Goal: Task Accomplishment & Management: Manage account settings

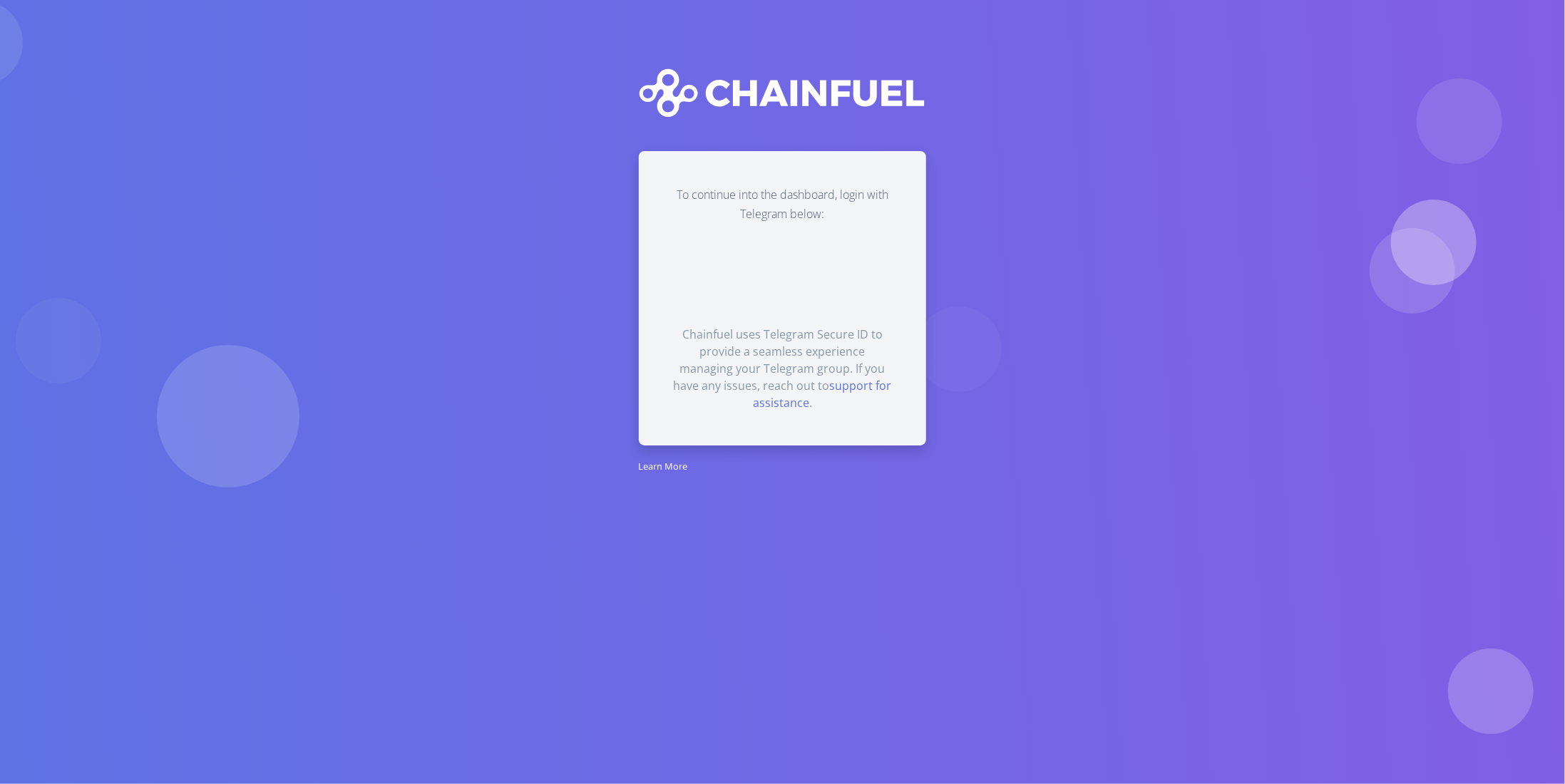
drag, startPoint x: 686, startPoint y: 248, endPoint x: 676, endPoint y: 242, distance: 11.7
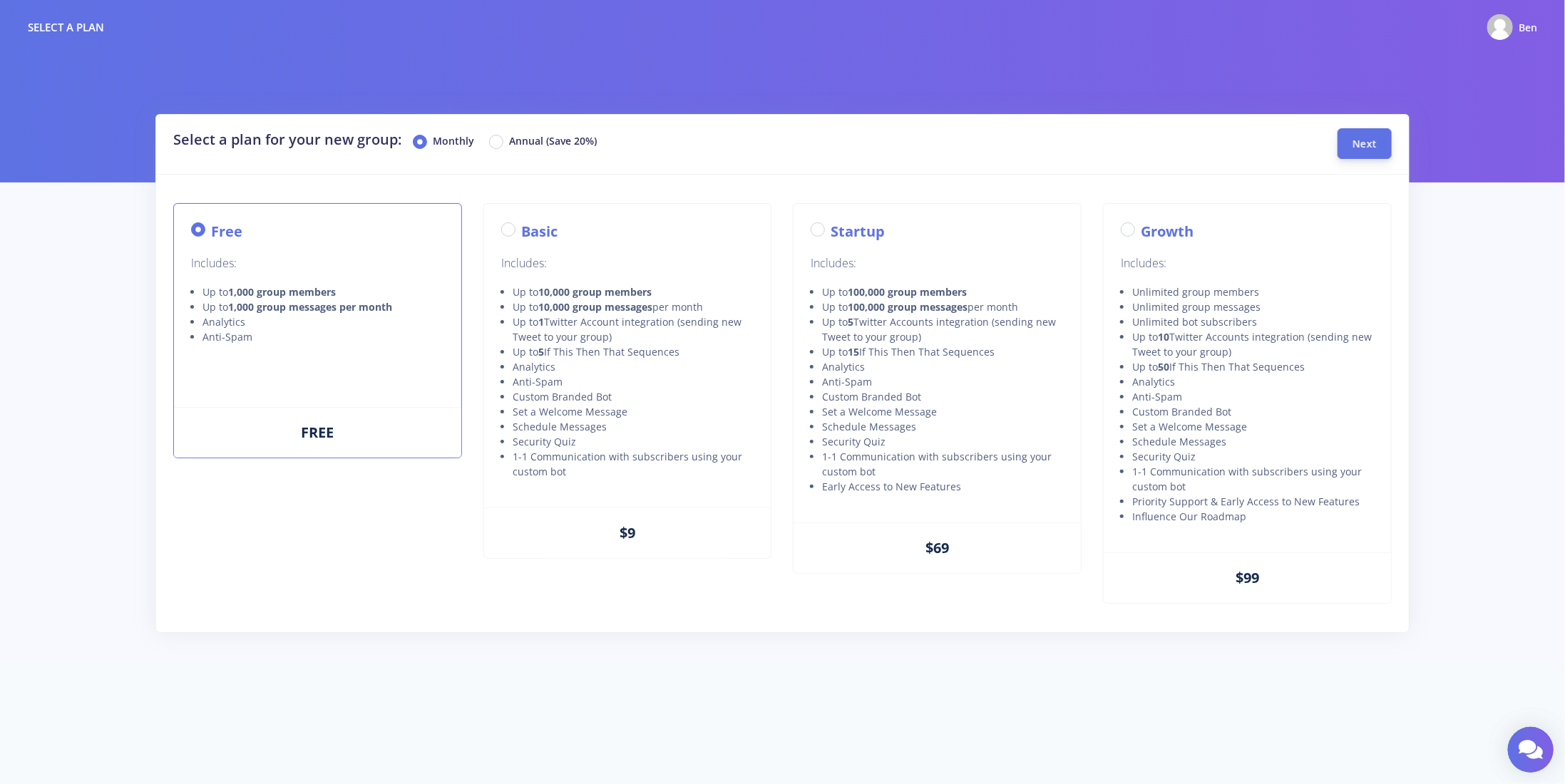
click at [1380, 146] on button "Next" at bounding box center [1365, 143] width 54 height 30
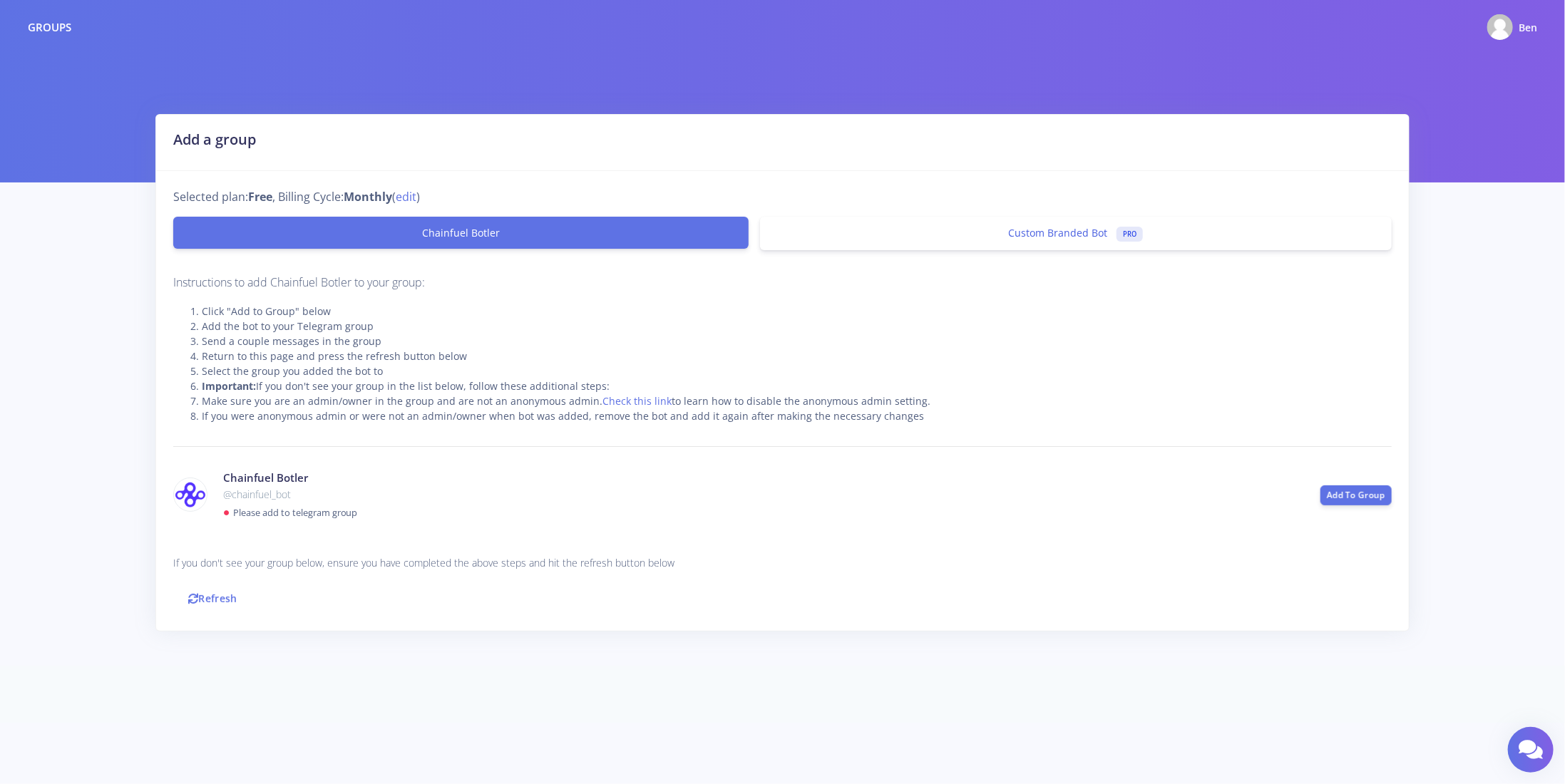
click at [942, 234] on link "Custom Branded Bot PRO" at bounding box center [1076, 233] width 632 height 33
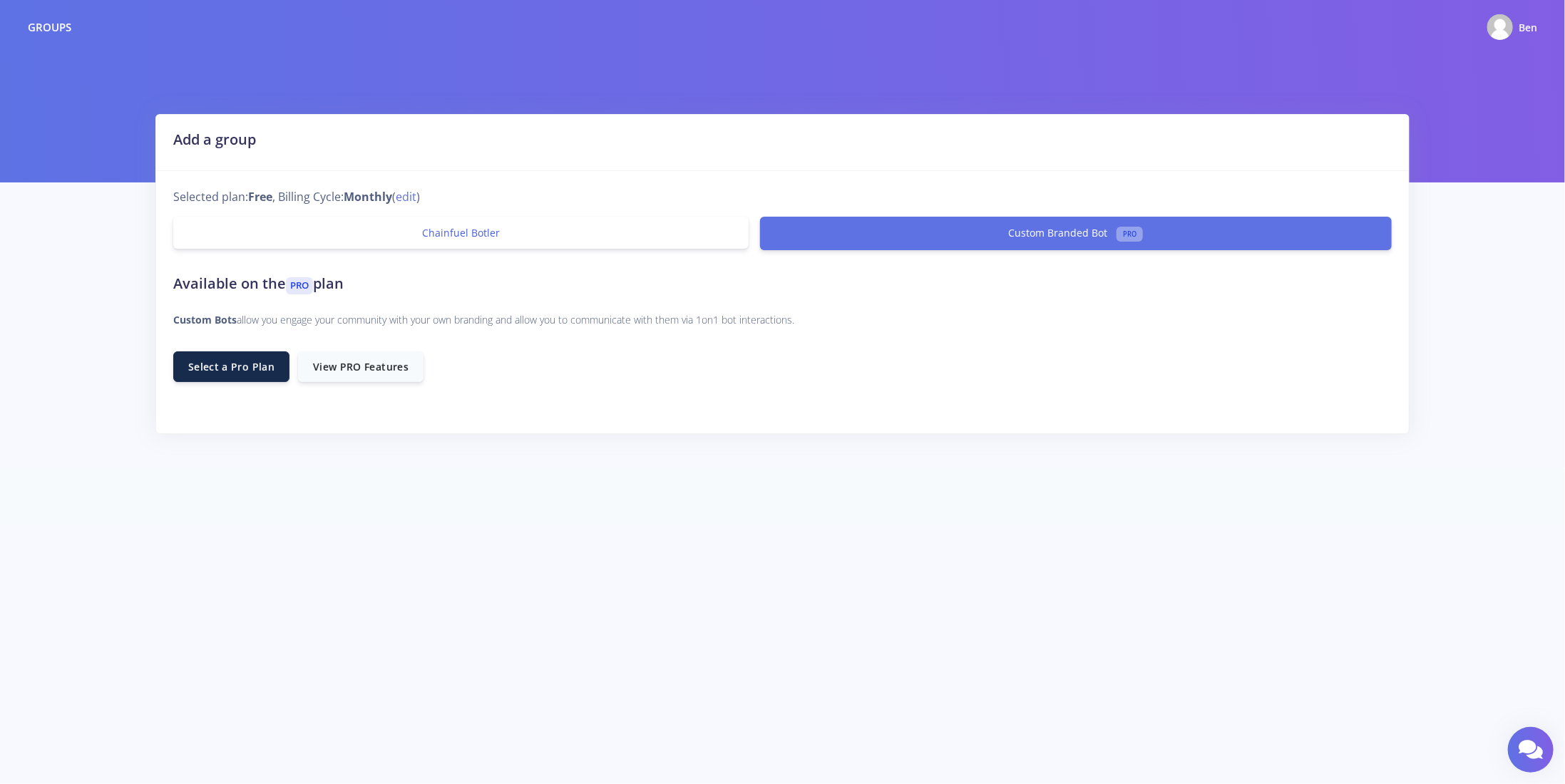
click at [613, 238] on link "Chainfuel Botler" at bounding box center [461, 232] width 575 height 32
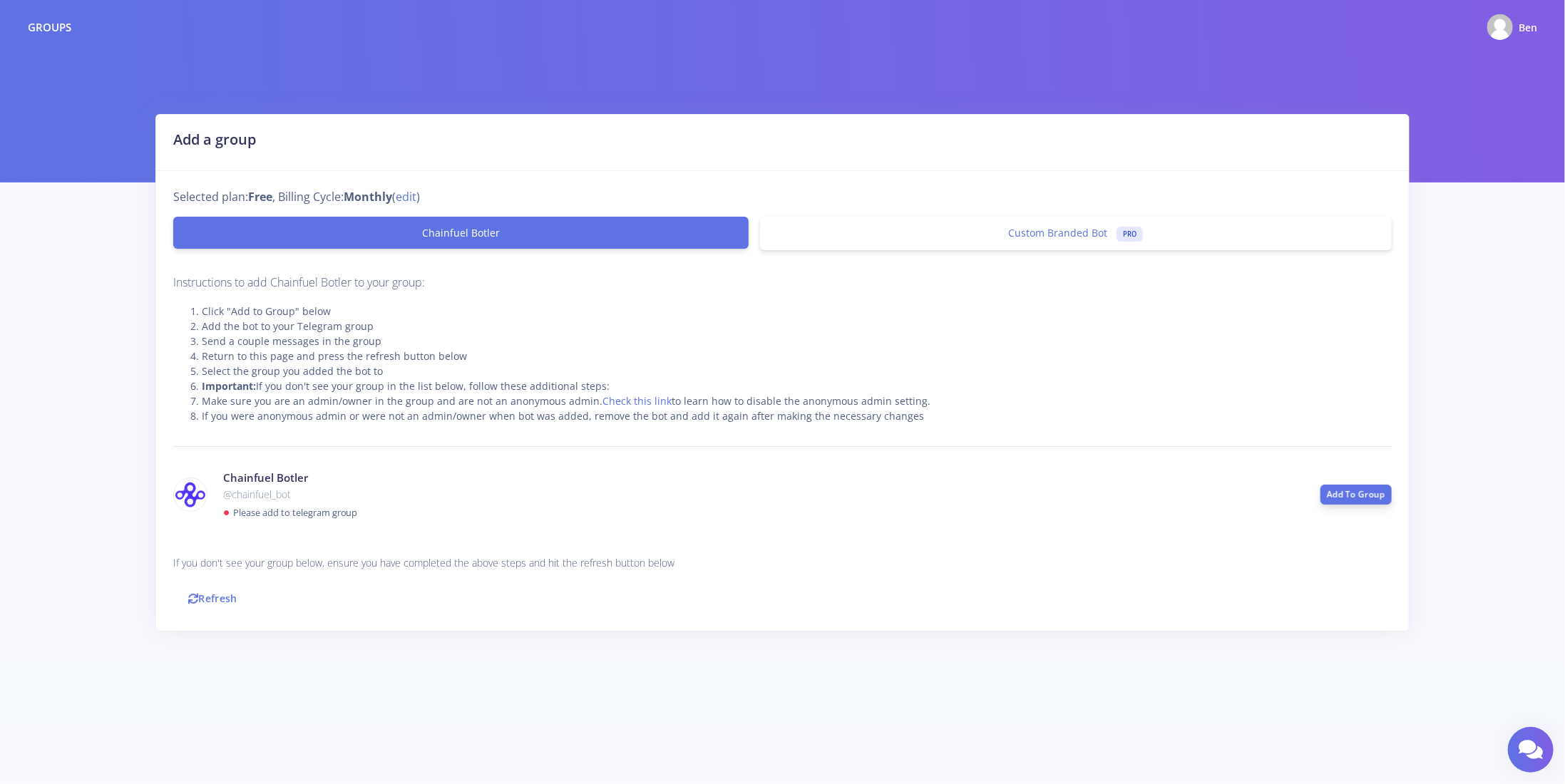
click at [1340, 495] on link "Add To Group" at bounding box center [1356, 494] width 71 height 20
click at [189, 595] on icon at bounding box center [194, 599] width 10 height 10
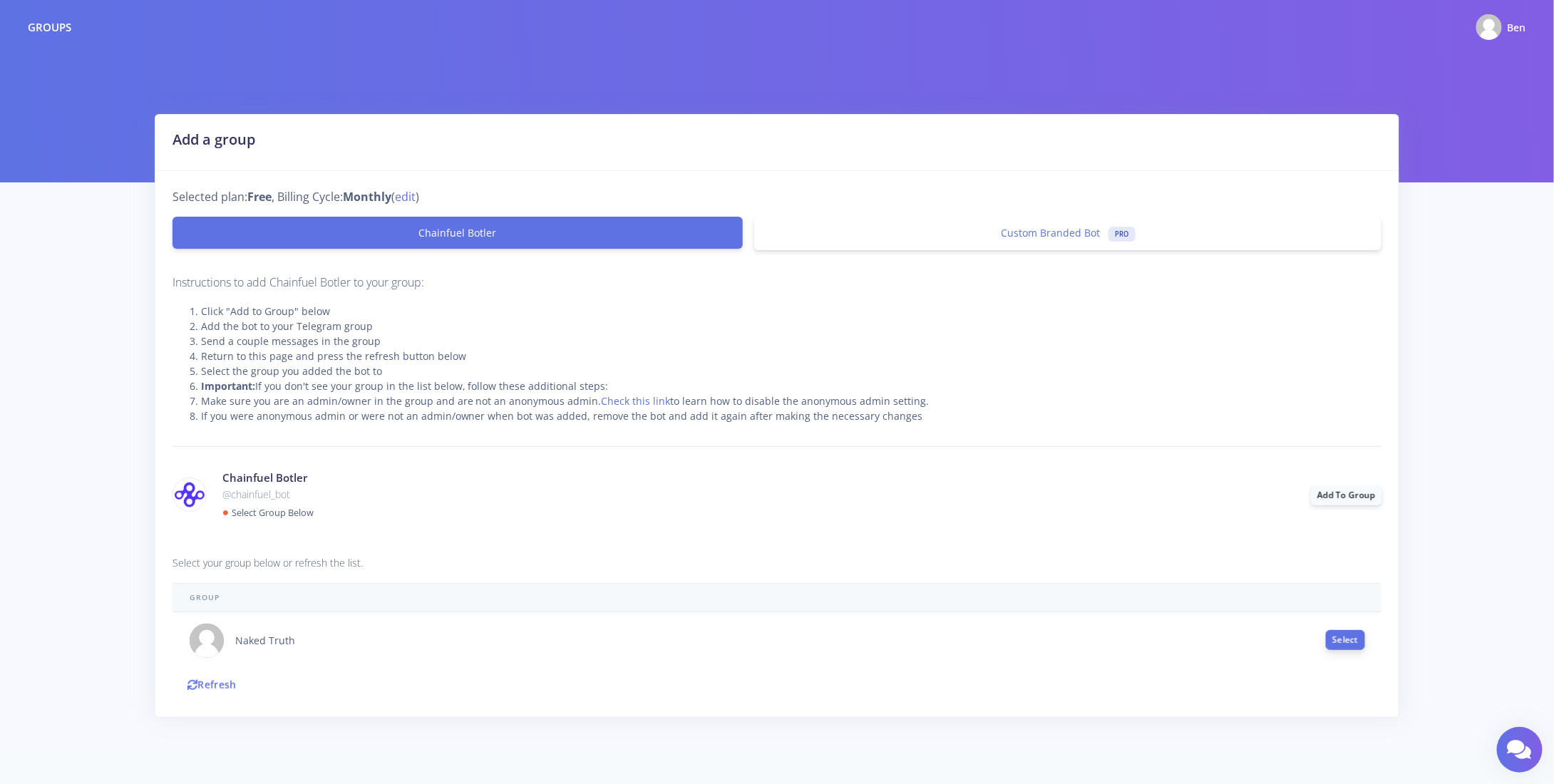
click at [1355, 641] on button "Select" at bounding box center [1345, 640] width 39 height 20
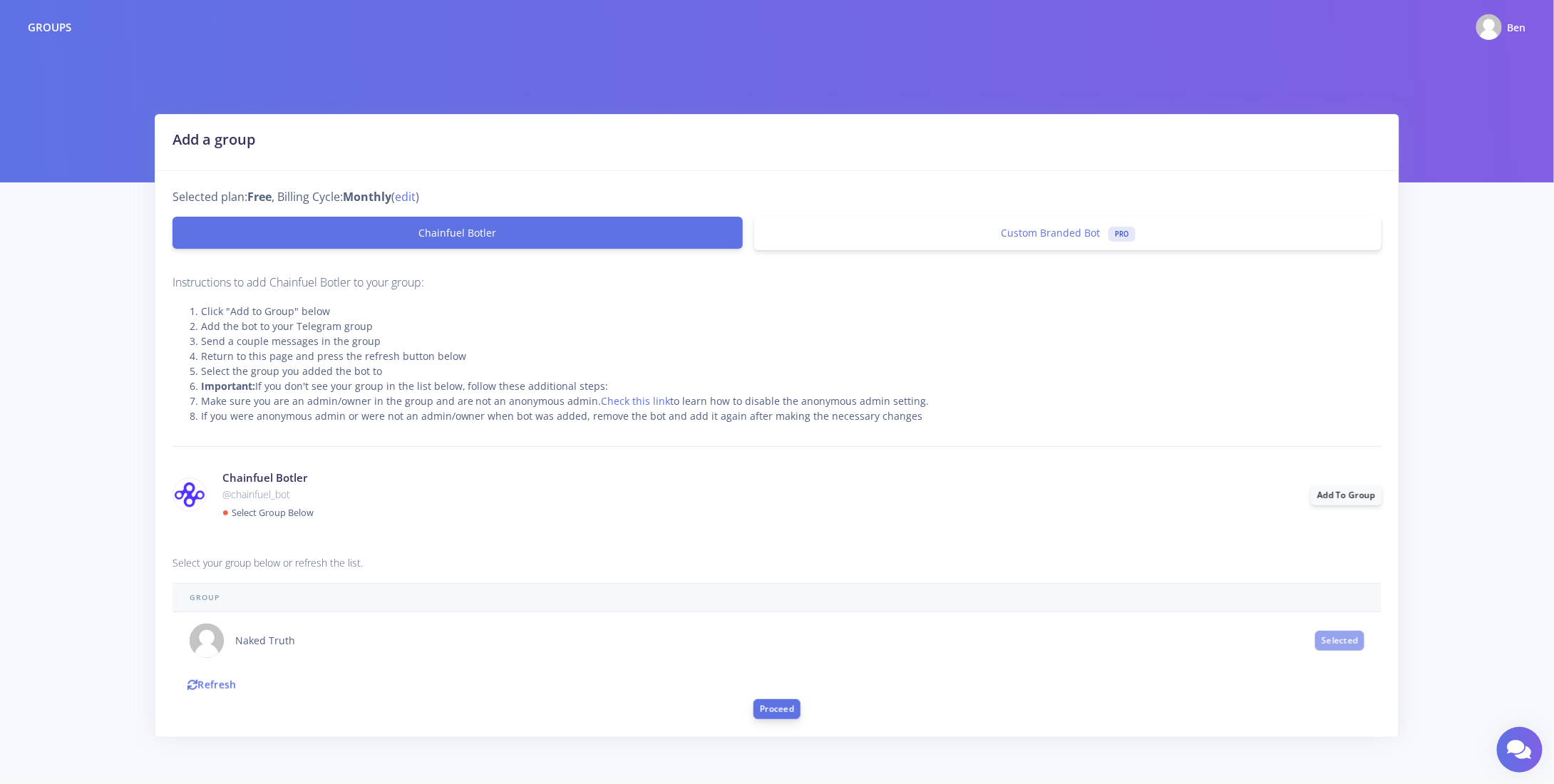
click at [786, 709] on button "Proceed" at bounding box center [777, 709] width 47 height 20
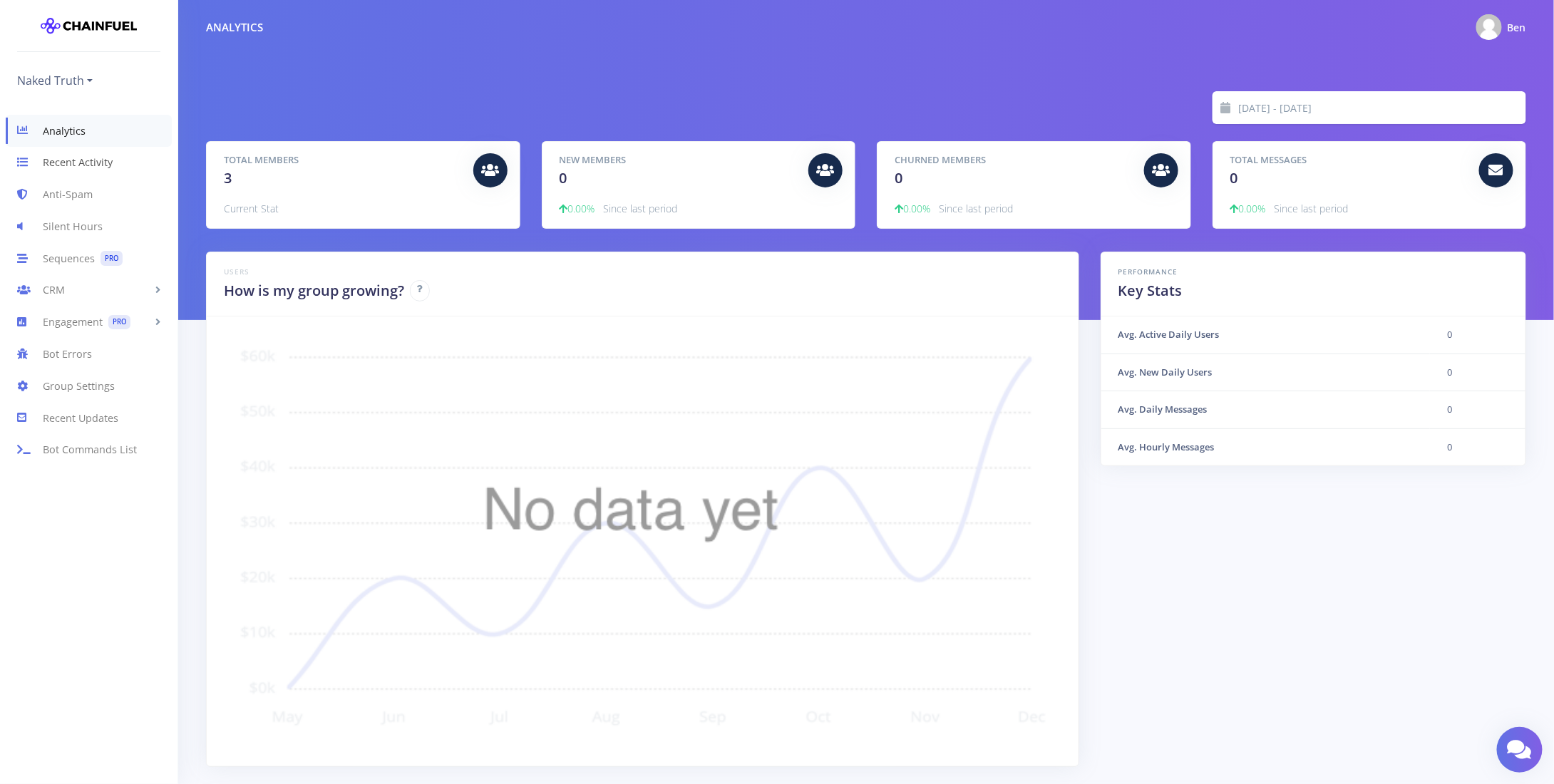
click at [73, 160] on link "Recent Activity" at bounding box center [89, 163] width 177 height 32
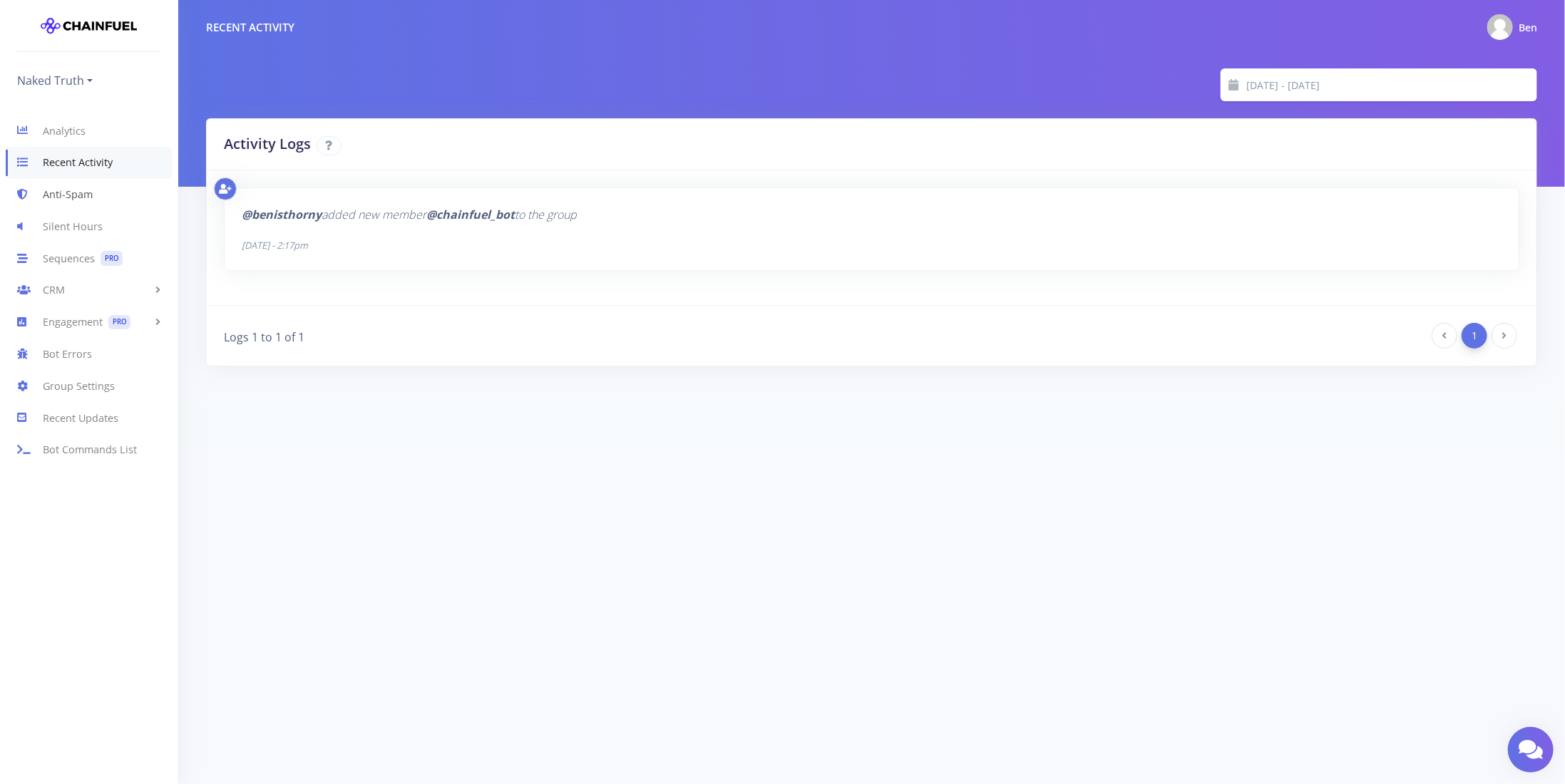
click at [67, 197] on link "Anti-Spam" at bounding box center [89, 194] width 177 height 32
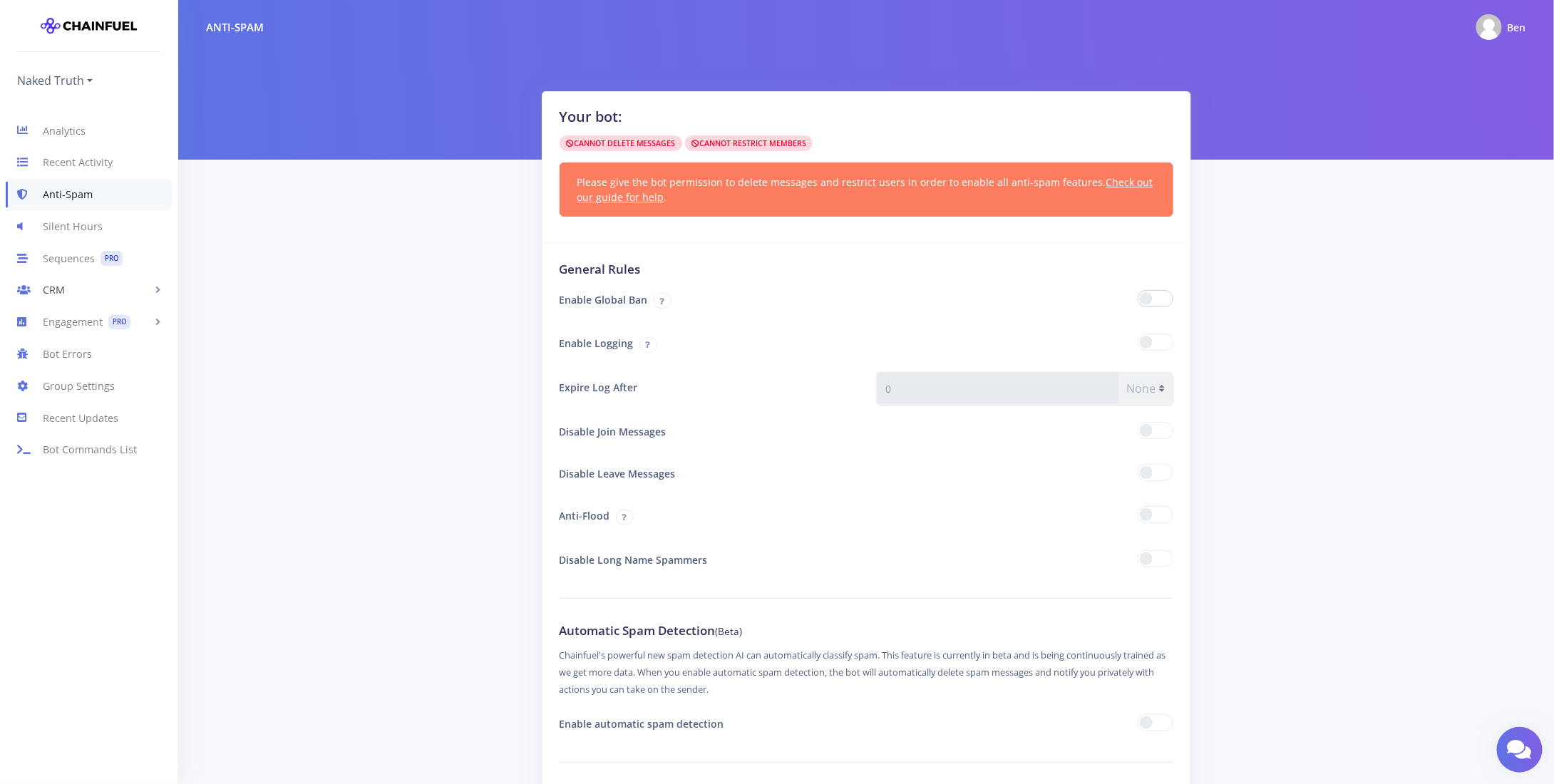
click at [92, 294] on link "CRM" at bounding box center [89, 290] width 177 height 32
click at [78, 341] on link "[DATE] Settings" at bounding box center [89, 349] width 177 height 29
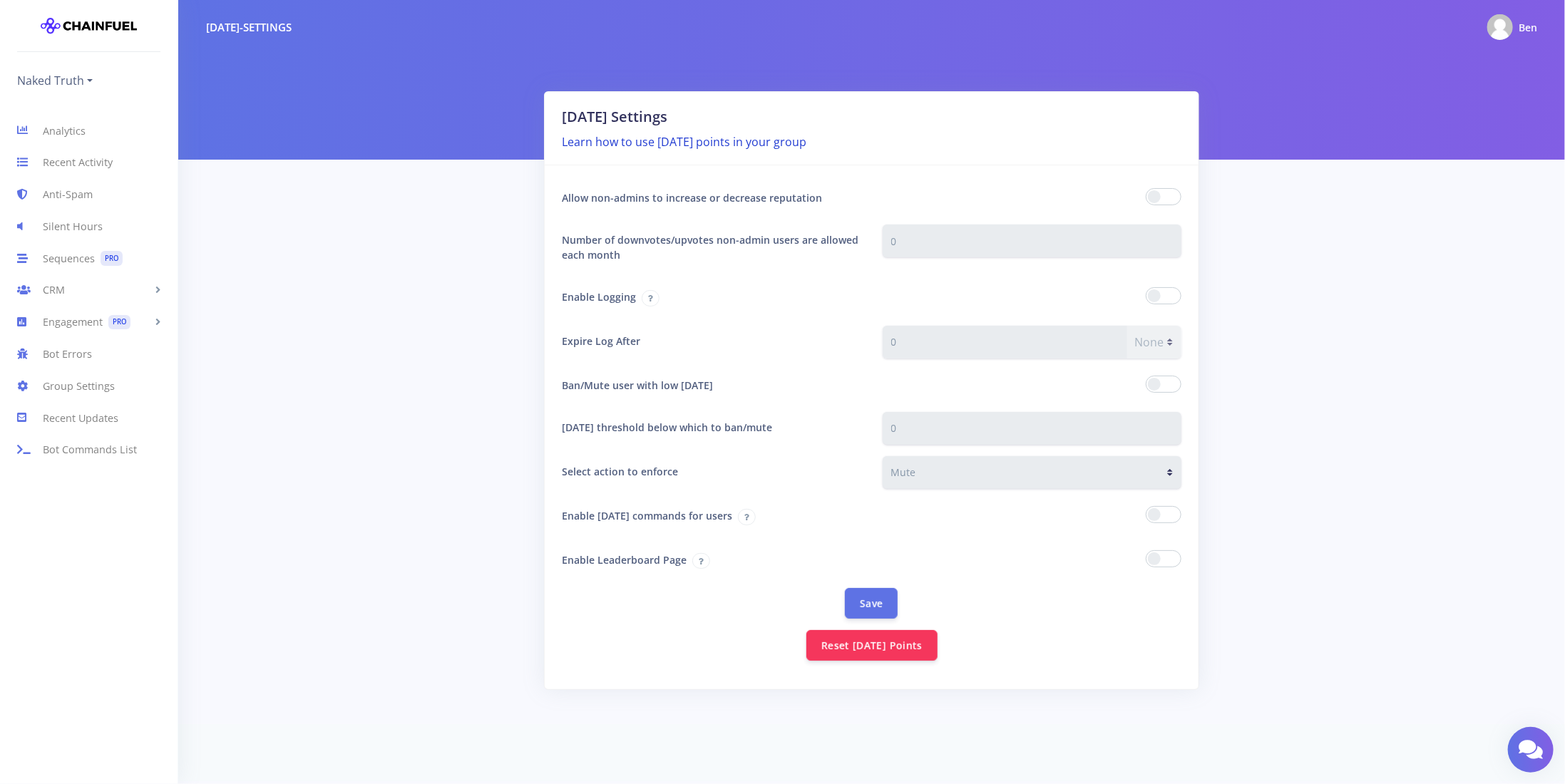
click at [766, 141] on link "Learn how to use [DATE] points in your group" at bounding box center [684, 141] width 245 height 16
click at [84, 137] on link "Analytics" at bounding box center [89, 130] width 177 height 32
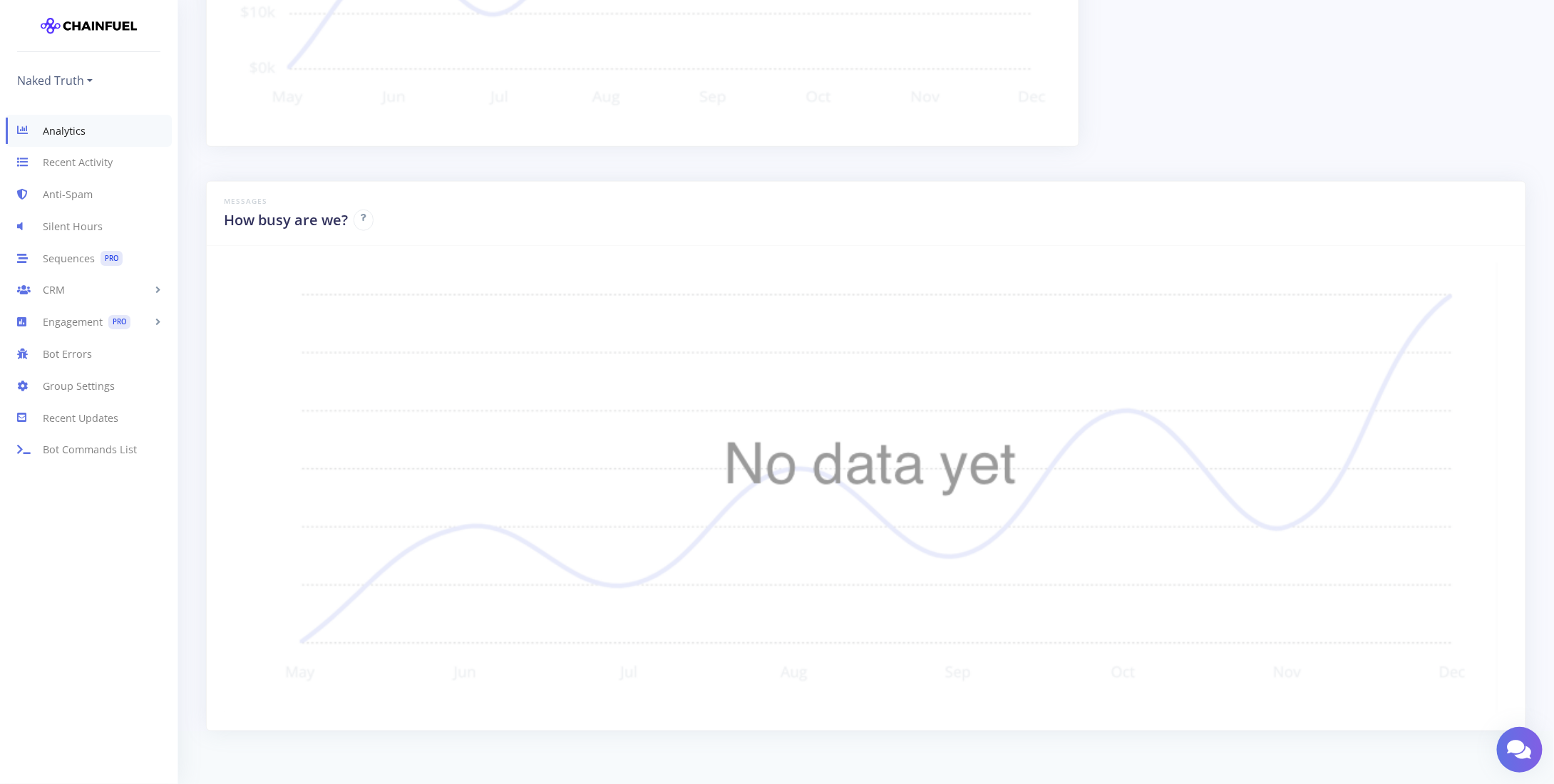
scroll to position [622, 0]
click at [90, 394] on link "Group Settings" at bounding box center [89, 386] width 177 height 32
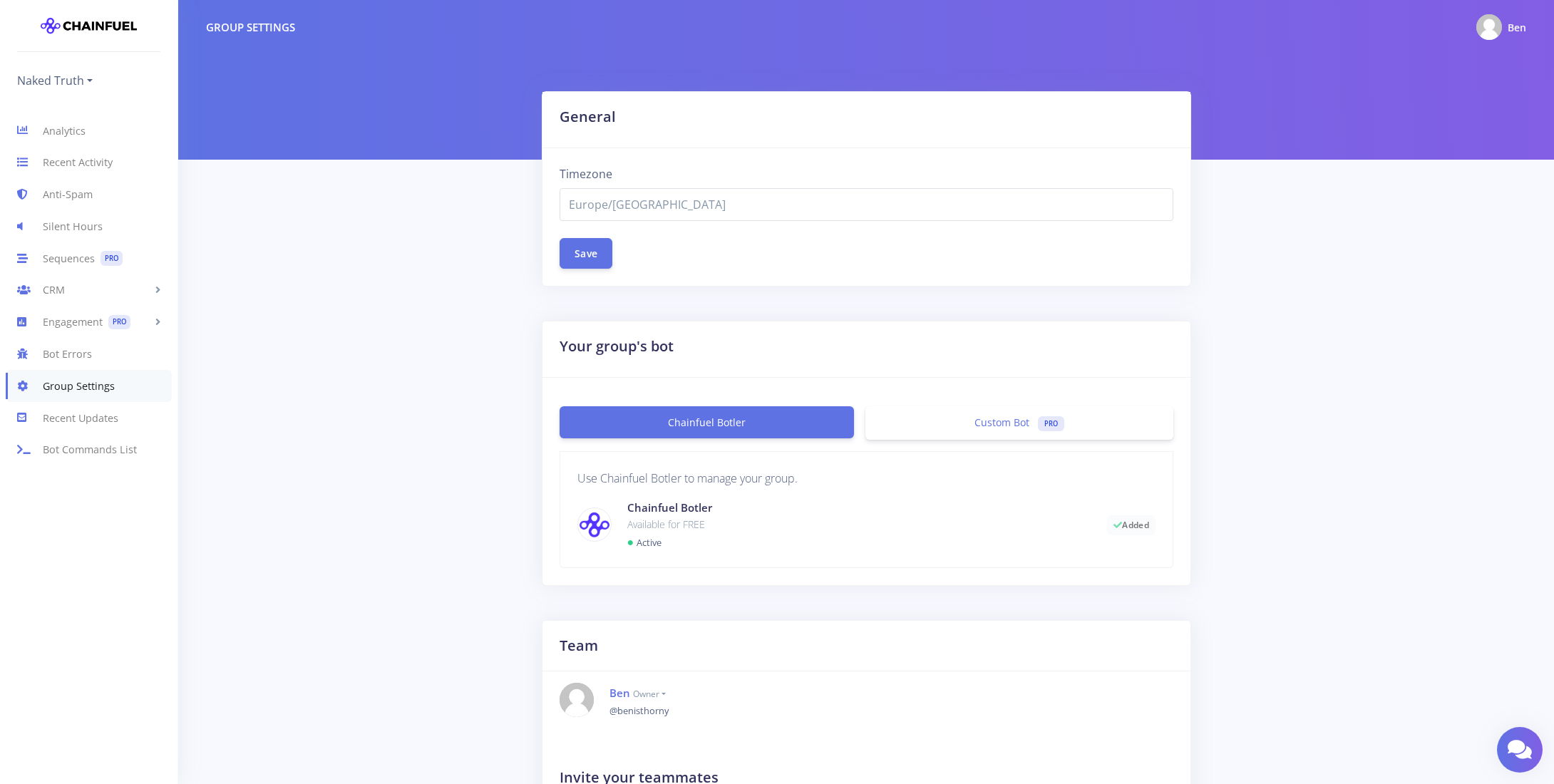
select select "Europe/[GEOGRAPHIC_DATA]"
click at [659, 200] on span "Europe/[GEOGRAPHIC_DATA]" at bounding box center [866, 204] width 595 height 17
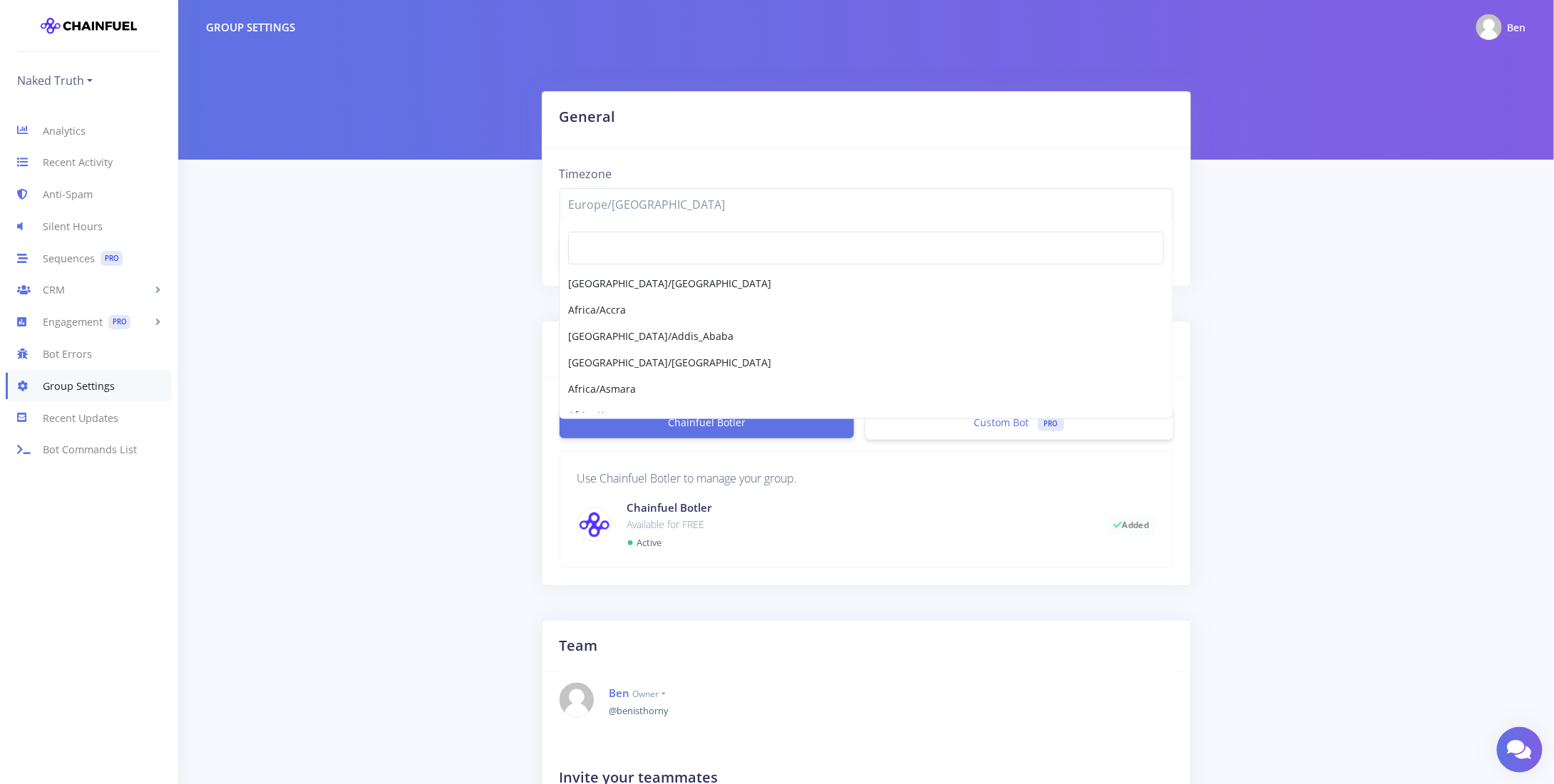
scroll to position [11260, 0]
click at [457, 200] on div "General Timezone [GEOGRAPHIC_DATA]/[GEOGRAPHIC_DATA] [GEOGRAPHIC_DATA]/[GEOGRAP…" at bounding box center [865, 355] width 1341 height 529
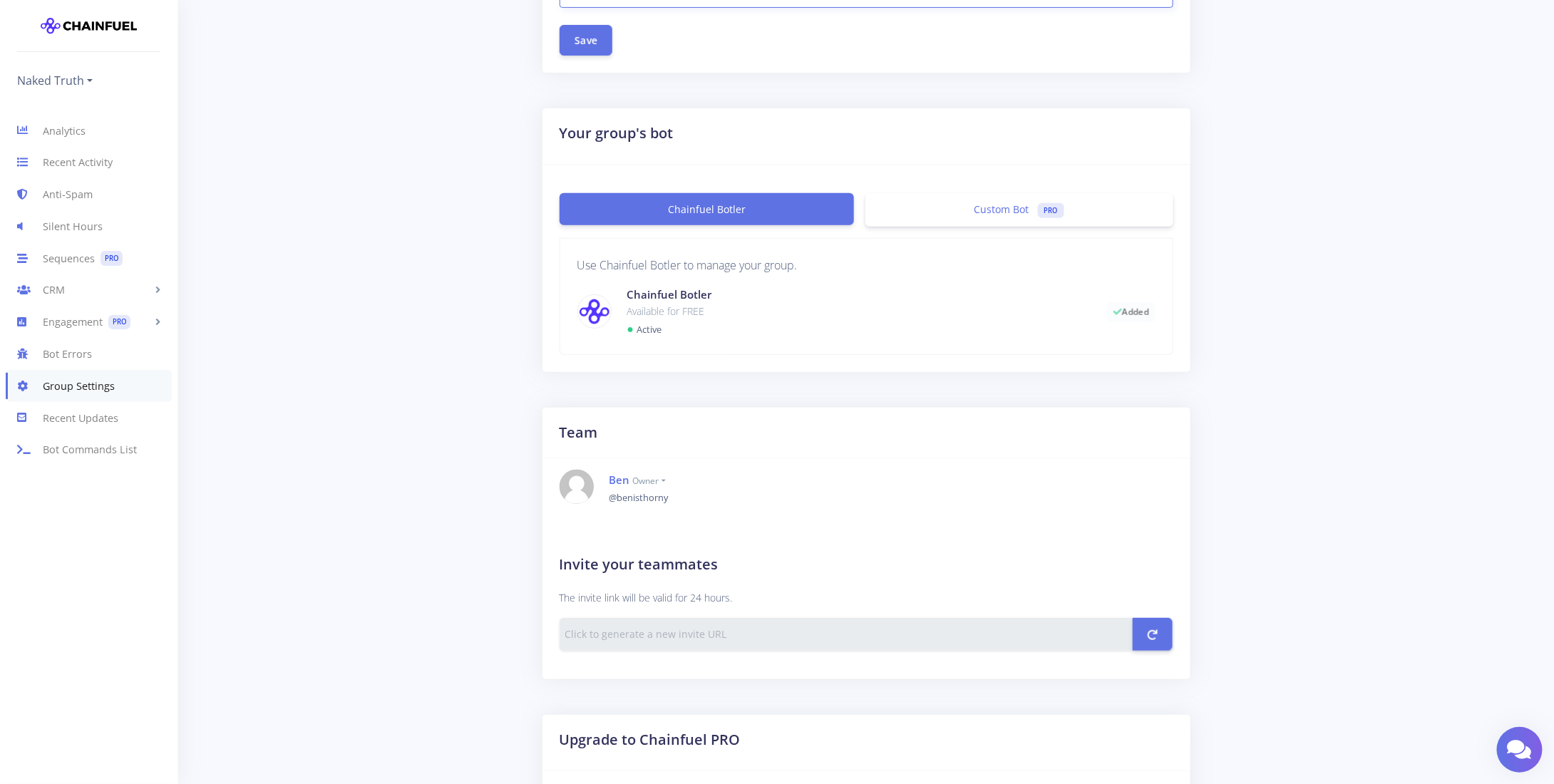
scroll to position [214, 0]
click at [432, 295] on div "General Timezone [GEOGRAPHIC_DATA]/[GEOGRAPHIC_DATA] [GEOGRAPHIC_DATA]/[GEOGRAP…" at bounding box center [865, 142] width 1341 height 529
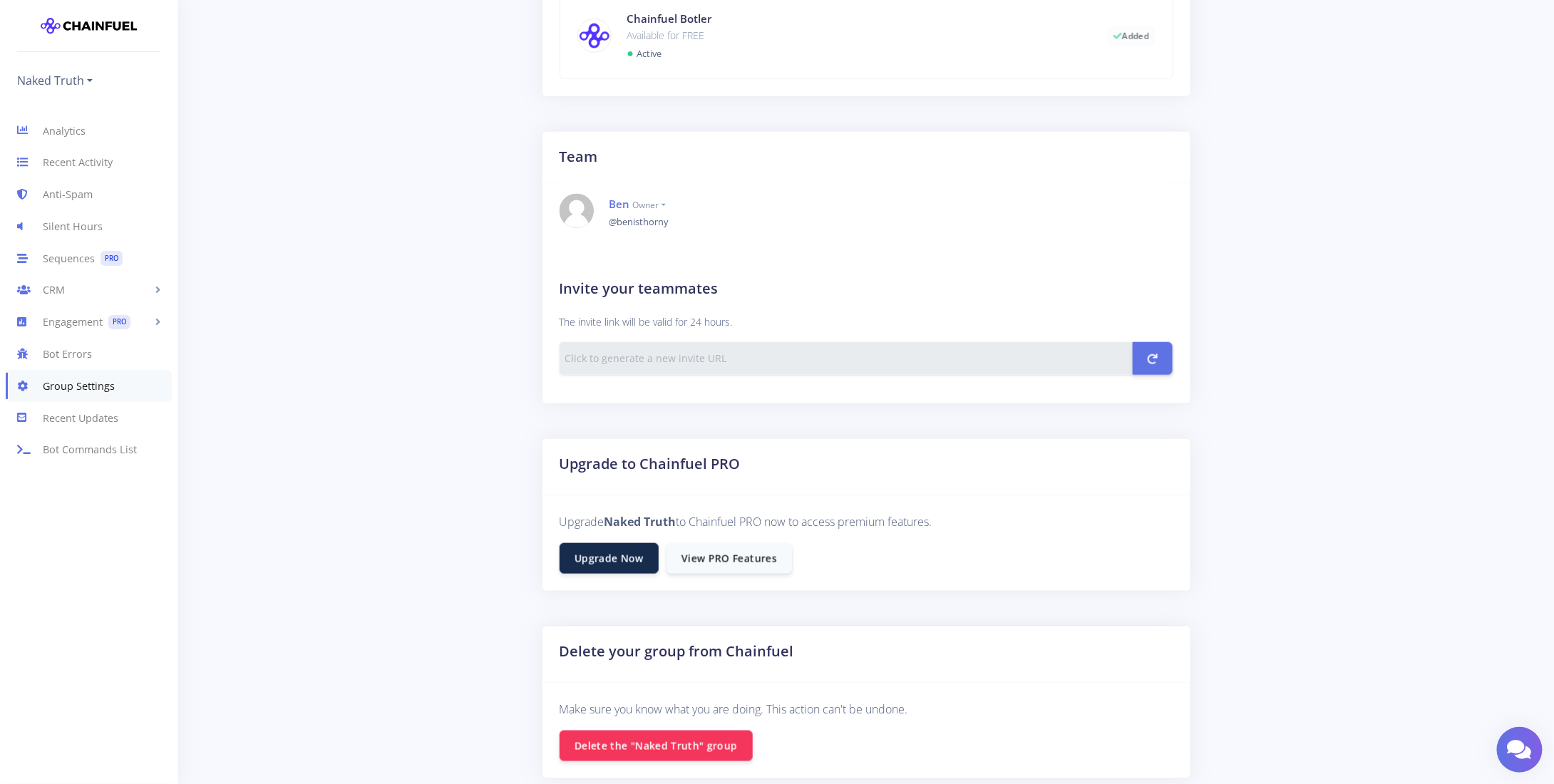
scroll to position [567, 0]
